Goal: Task Accomplishment & Management: Complete application form

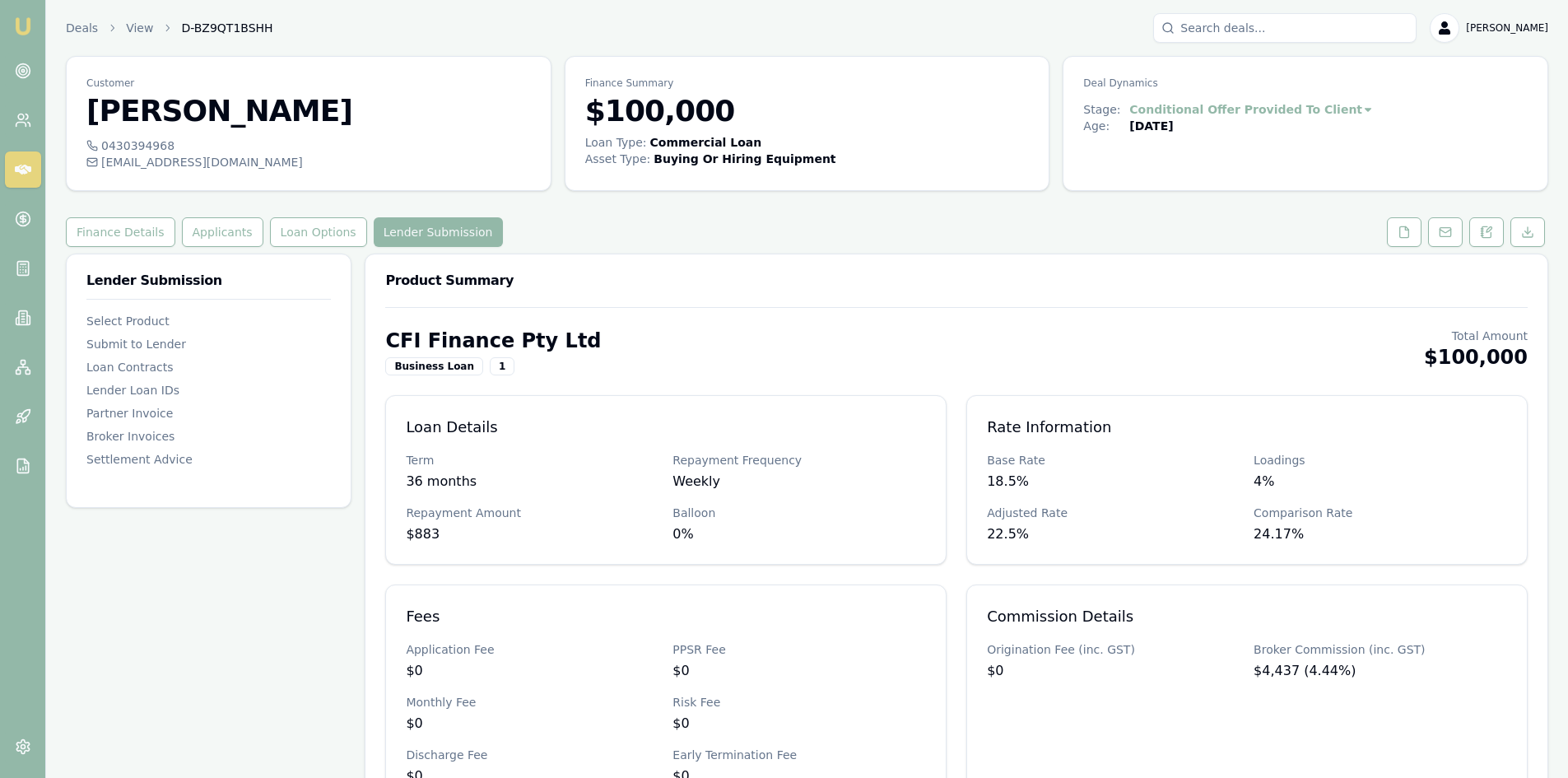
click at [20, 18] on img at bounding box center [22, 26] width 19 height 19
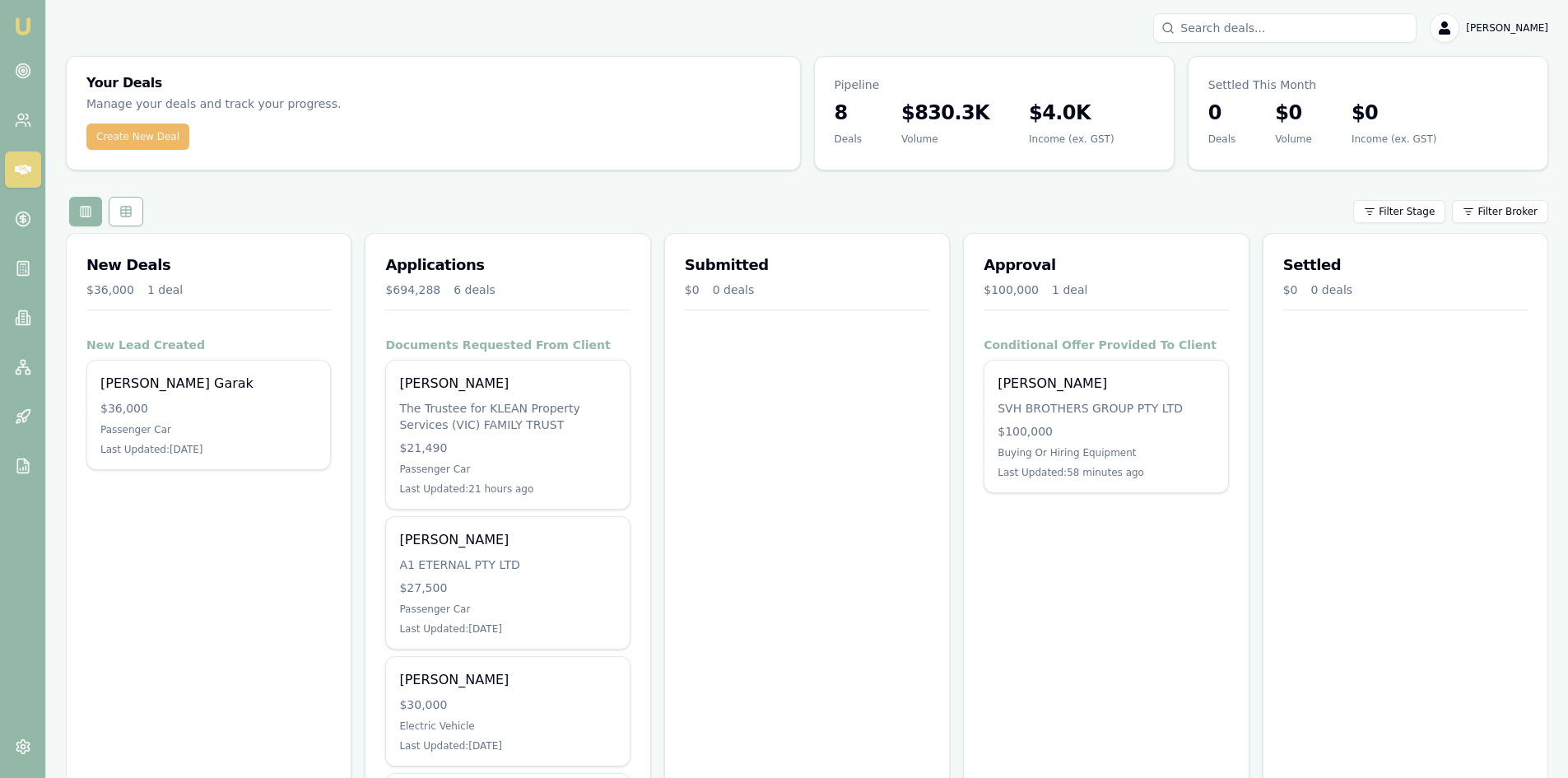
click at [92, 138] on button "Create New Deal" at bounding box center [137, 136] width 103 height 26
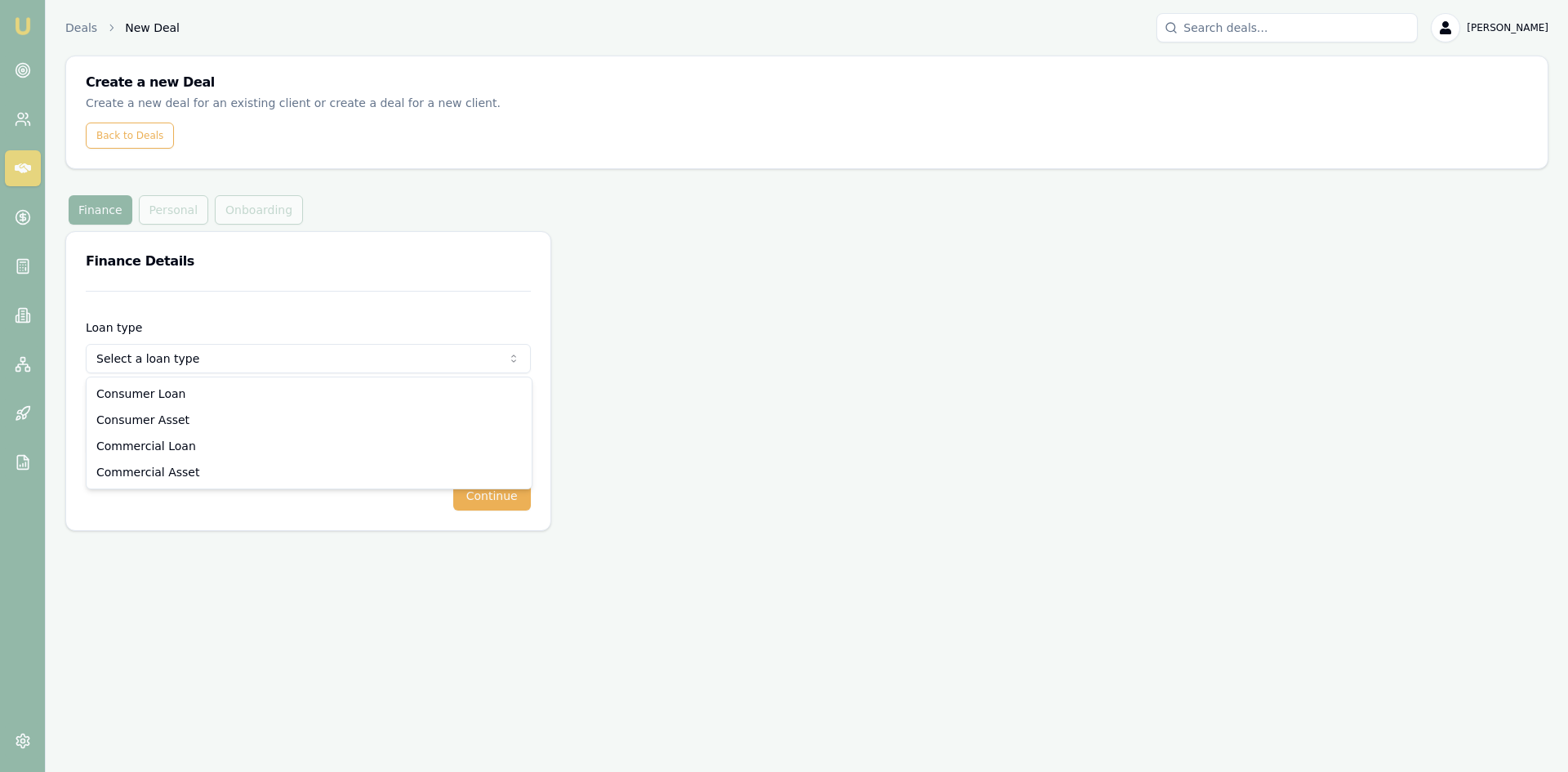
click at [164, 357] on html "Emu Broker Deals New Deal Pinkesh Patel Toggle Menu Create a new Deal Create a …" at bounding box center [784, 386] width 1568 height 772
select select "COMMERCIAL_ASSET"
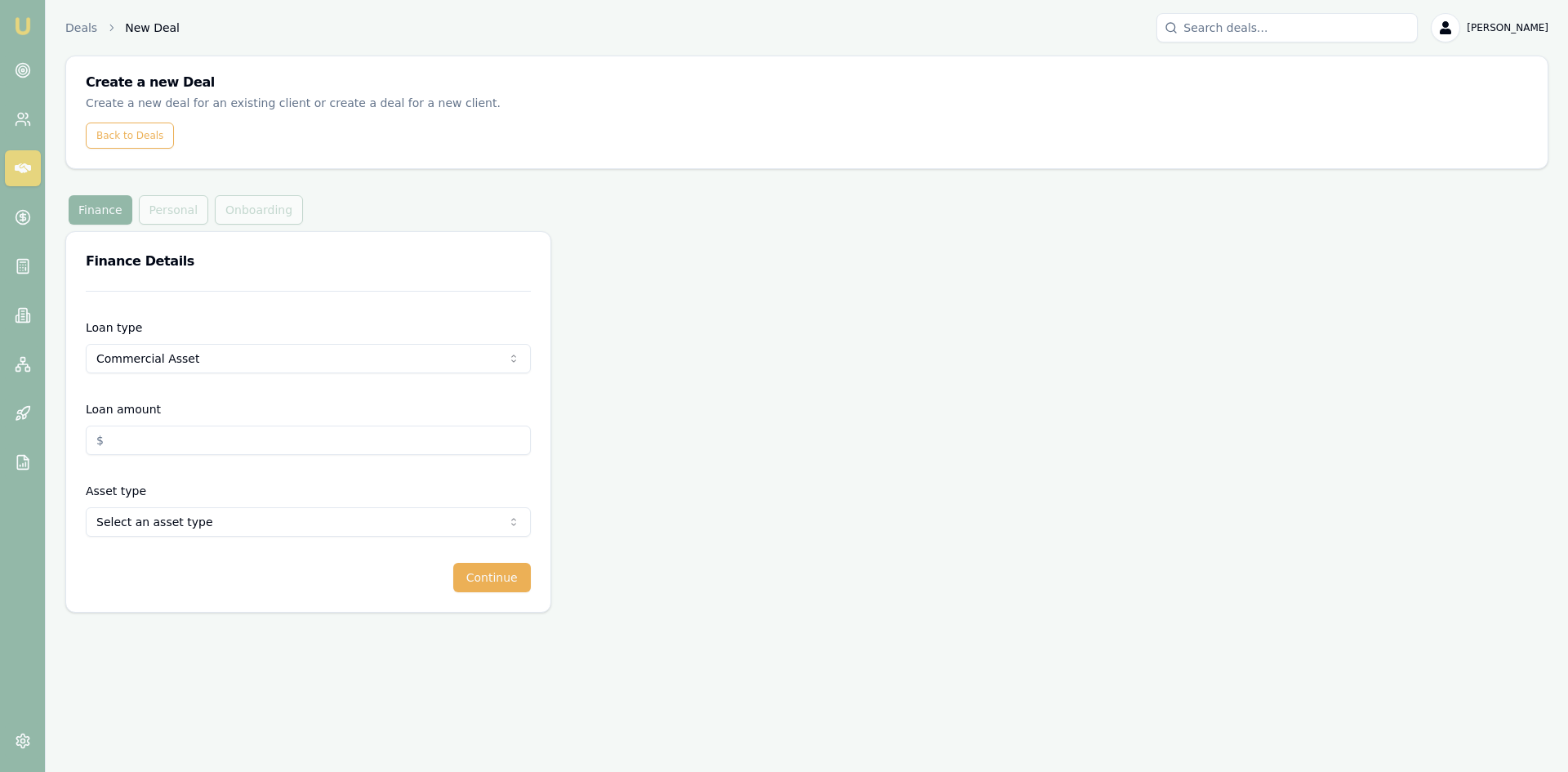
click at [152, 440] on input "Loan amount" at bounding box center [308, 440] width 445 height 29
type input "$"
type input "8"
type input "$0.00"
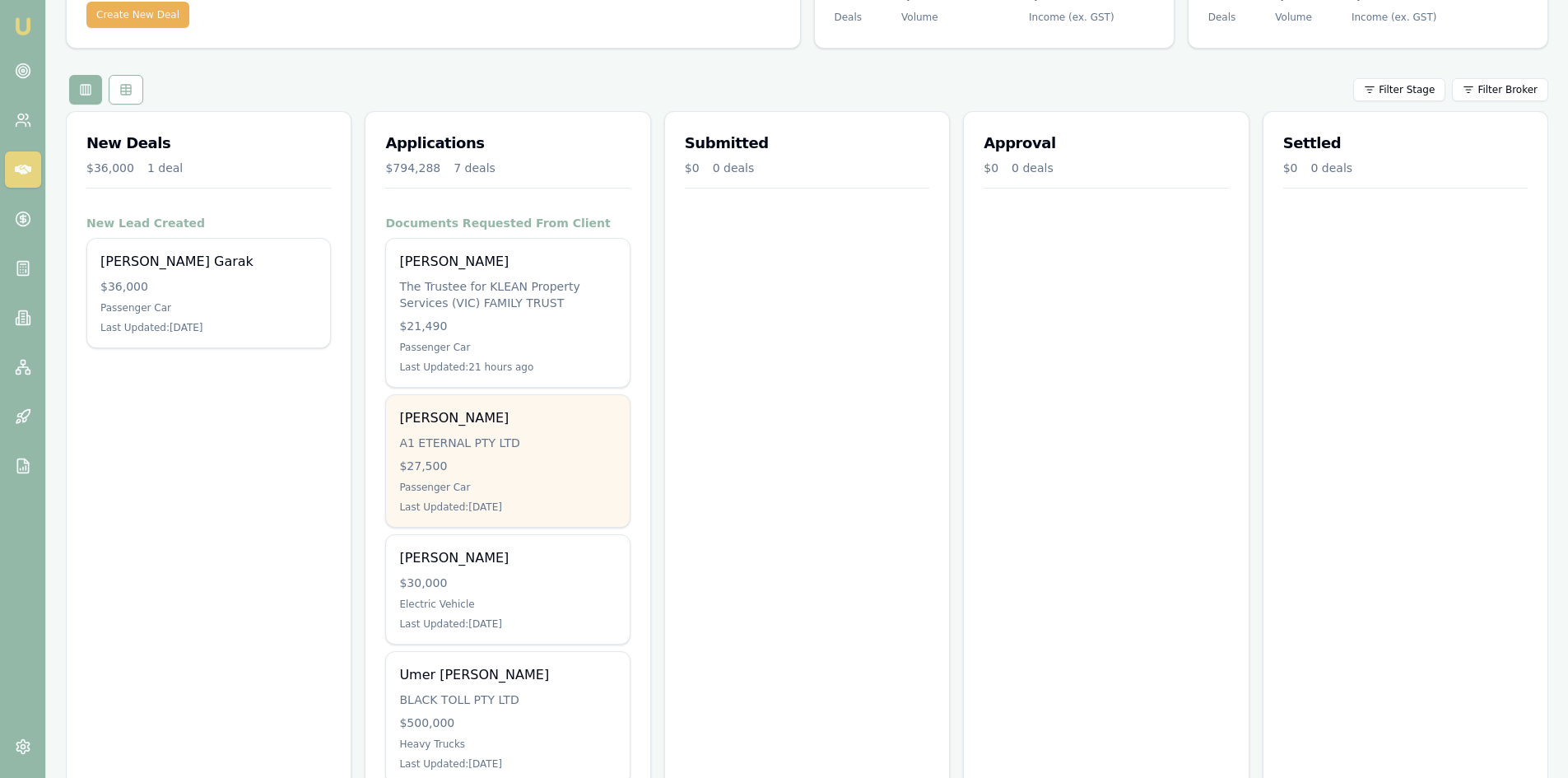
scroll to position [82, 0]
